Goal: Information Seeking & Learning: Learn about a topic

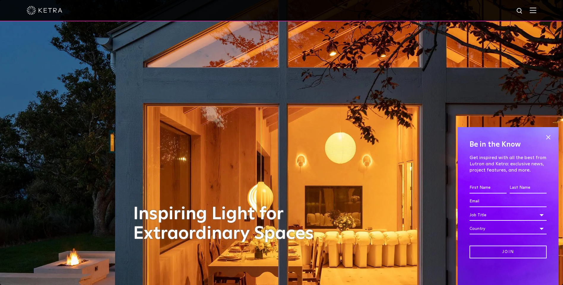
click at [536, 12] on img at bounding box center [533, 10] width 7 height 6
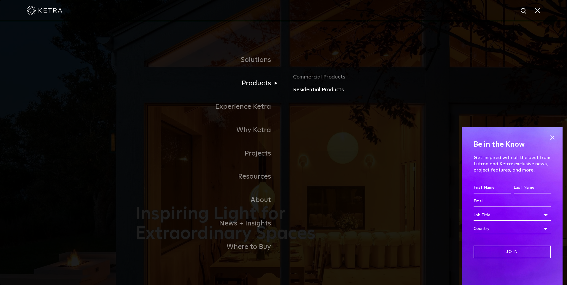
click at [302, 90] on link "Residential Products" at bounding box center [362, 90] width 139 height 9
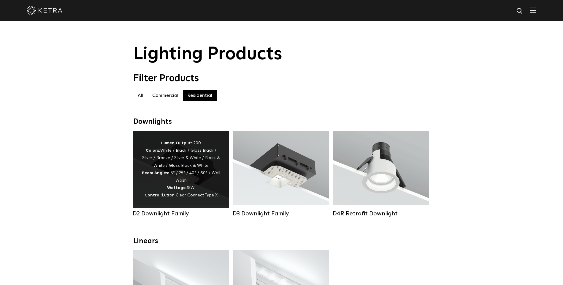
click at [219, 188] on div "Lumen Output: 1200 Colors: White / Black / Gloss Black / Silver / Bronze / Silv…" at bounding box center [181, 170] width 79 height 60
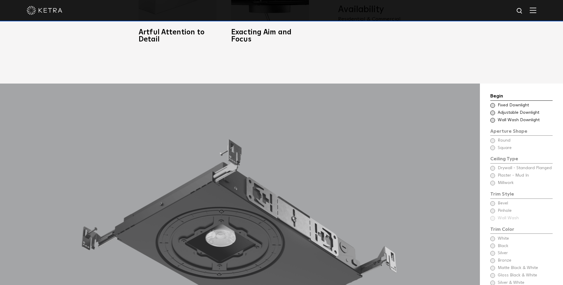
scroll to position [534, 0]
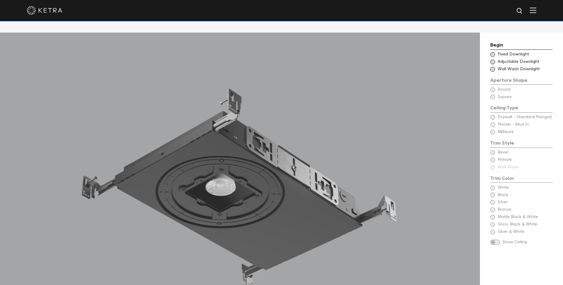
click at [494, 61] on span at bounding box center [492, 62] width 5 height 5
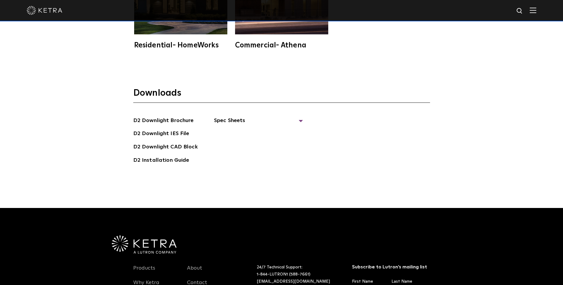
scroll to position [1662, 0]
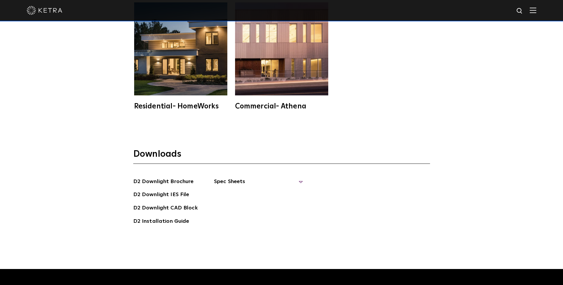
click at [253, 180] on span "Spec Sheets" at bounding box center [258, 184] width 89 height 13
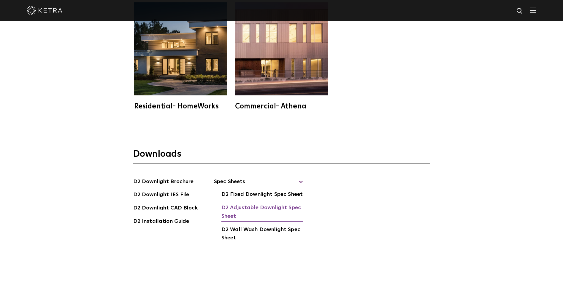
click at [262, 208] on link "D2 Adjustable Downlight Spec Sheet" at bounding box center [262, 213] width 82 height 18
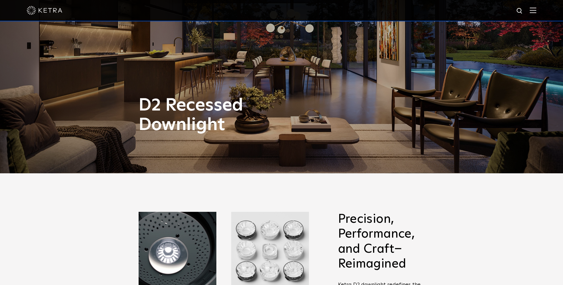
scroll to position [0, 0]
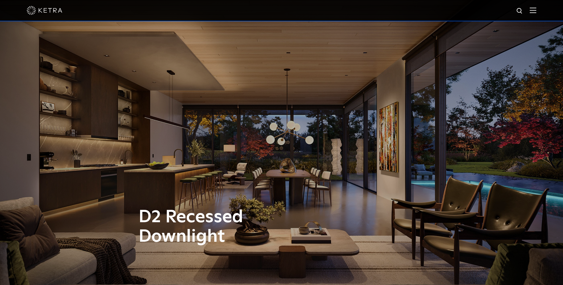
click at [535, 12] on img at bounding box center [533, 10] width 7 height 6
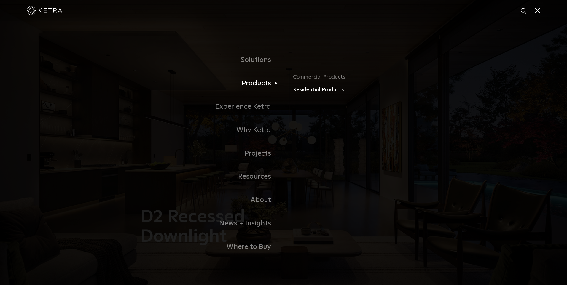
click at [317, 90] on link "Residential Products" at bounding box center [362, 90] width 139 height 9
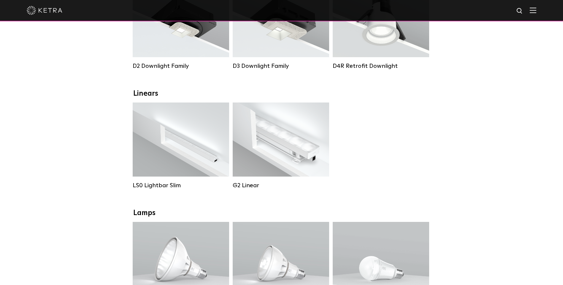
scroll to position [148, 0]
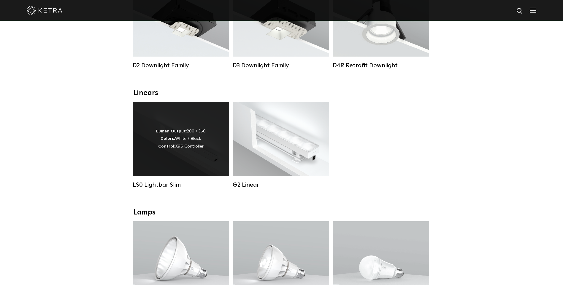
click at [190, 161] on div "Lumen Output: 200 / 350 Colors: White / Black Control: X96 Controller" at bounding box center [181, 139] width 96 height 74
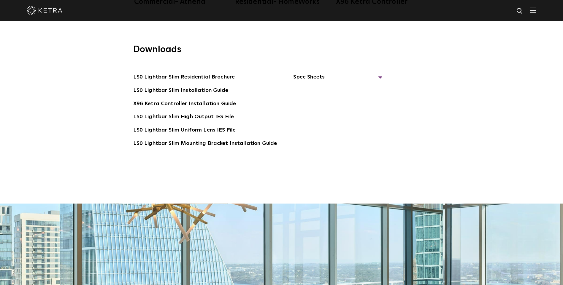
scroll to position [1246, 0]
click at [306, 74] on span "Spec Sheets" at bounding box center [337, 78] width 89 height 13
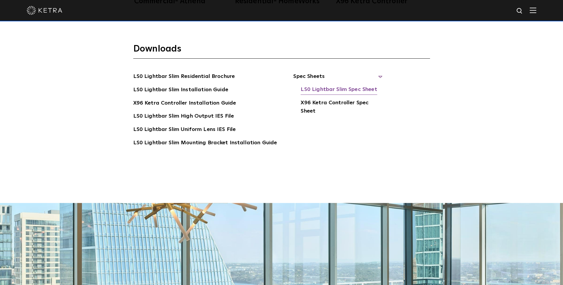
click at [356, 87] on link "LS0 Lightbar Slim Spec Sheet" at bounding box center [339, 89] width 76 height 9
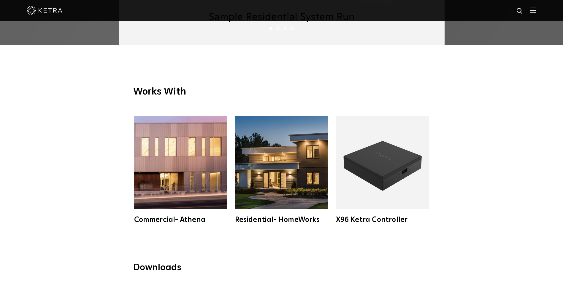
scroll to position [1187, 0]
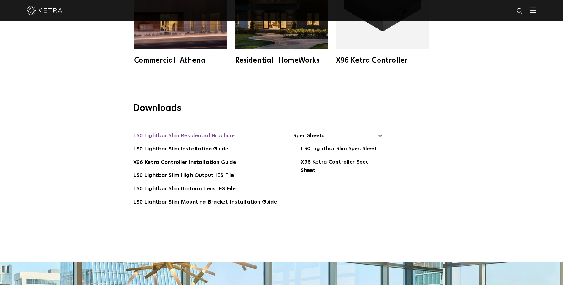
click at [213, 133] on link "LS0 Lightbar Slim Residential Brochure" at bounding box center [184, 136] width 102 height 9
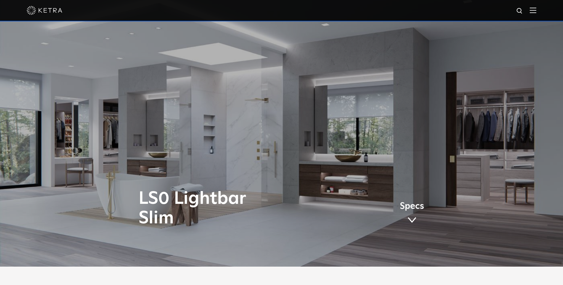
scroll to position [0, 0]
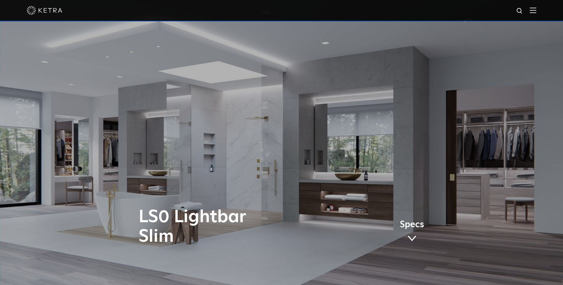
click at [535, 13] on img at bounding box center [533, 10] width 7 height 6
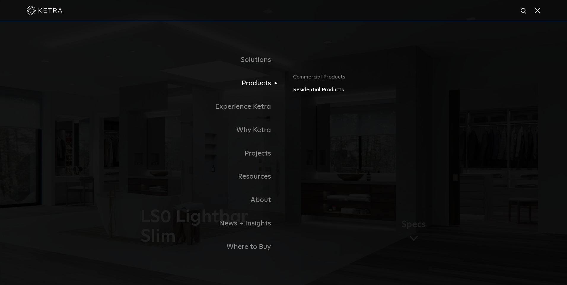
click at [337, 89] on link "Residential Products" at bounding box center [362, 90] width 139 height 9
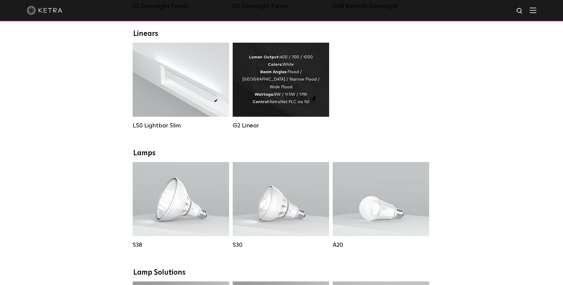
click at [312, 105] on div "Lumen Output: 400 / 700 / 1000 Colors: White Beam Angles: Flood / Graze / Narro…" at bounding box center [281, 80] width 79 height 52
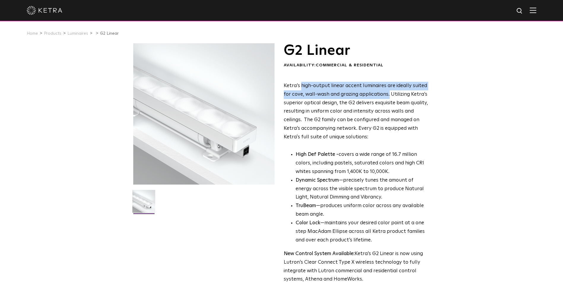
drag, startPoint x: 302, startPoint y: 86, endPoint x: 388, endPoint y: 93, distance: 86.0
click at [388, 93] on p "Ketra’s high-output linear accent luminaires are ideally suited for cove, wall-…" at bounding box center [356, 112] width 145 height 60
drag, startPoint x: 388, startPoint y: 93, endPoint x: 354, endPoint y: 85, distance: 34.8
copy p "high-output linear accent luminaires are ideally suited for cove, wall-wash and…"
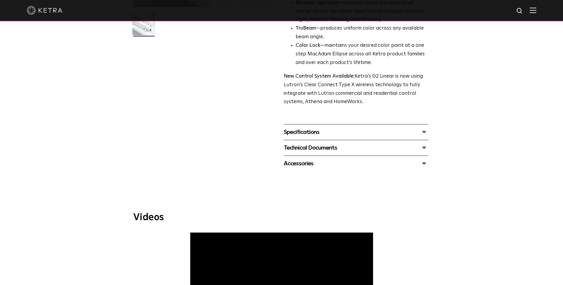
scroll to position [178, 0]
click at [331, 134] on div "Specifications" at bounding box center [356, 131] width 145 height 9
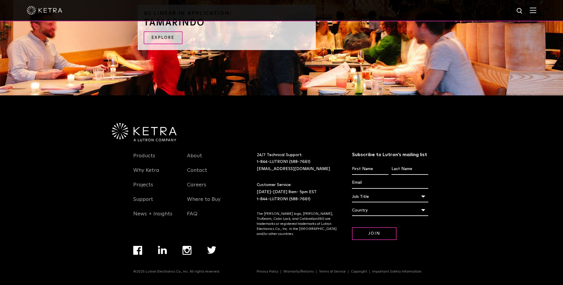
scroll to position [777, 0]
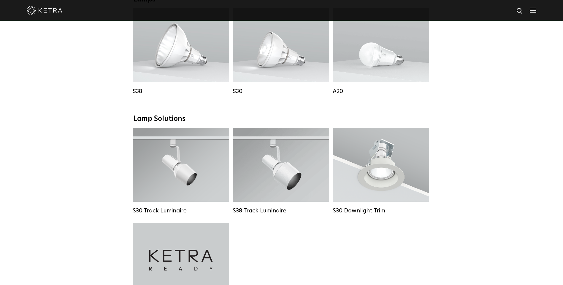
scroll to position [356, 0]
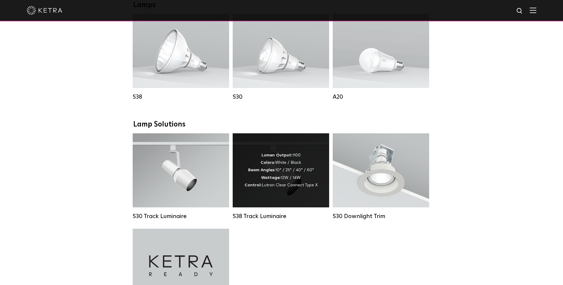
click at [296, 201] on div "Lumen Output: 1100 Colors: White / Black Beam Angles: 10° / 25° / 40° / 60° Wat…" at bounding box center [281, 171] width 96 height 74
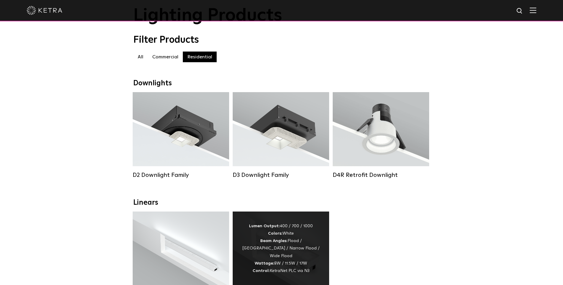
scroll to position [89, 0]
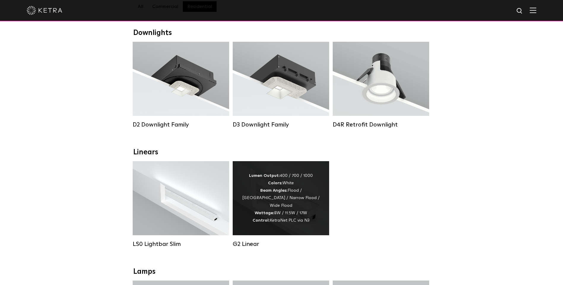
click at [302, 182] on div "Lumen Output: 400 / 700 / 1000 Colors: White Beam Angles: Flood / [GEOGRAPHIC_D…" at bounding box center [281, 198] width 79 height 52
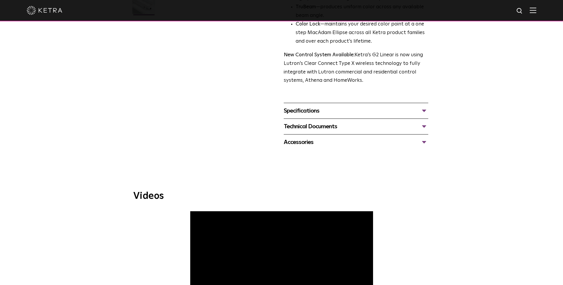
scroll to position [195, 0]
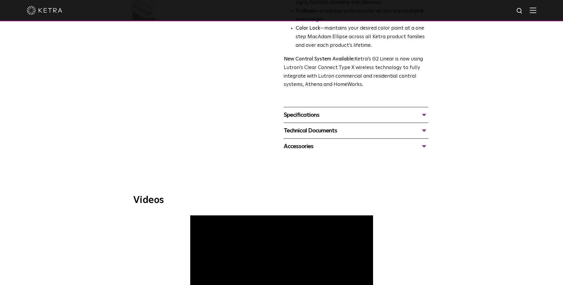
click at [362, 136] on div "Technical Documents G2 Specification Sheet G2 Installation Guide G2 Brochure G2…" at bounding box center [356, 131] width 145 height 16
click at [405, 138] on div "Technical Documents G2 Specification Sheet G2 Installation Guide G2 Brochure G2…" at bounding box center [356, 131] width 145 height 16
click at [416, 128] on div "Technical Documents" at bounding box center [356, 130] width 145 height 9
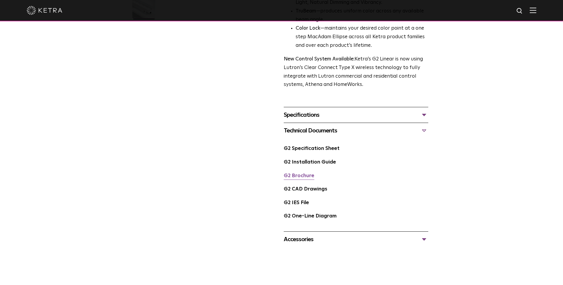
click at [294, 175] on link "G2 Brochure" at bounding box center [299, 176] width 31 height 5
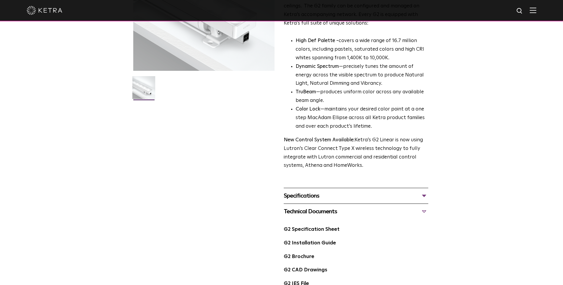
scroll to position [0, 0]
